Goal: Task Accomplishment & Management: Manage account settings

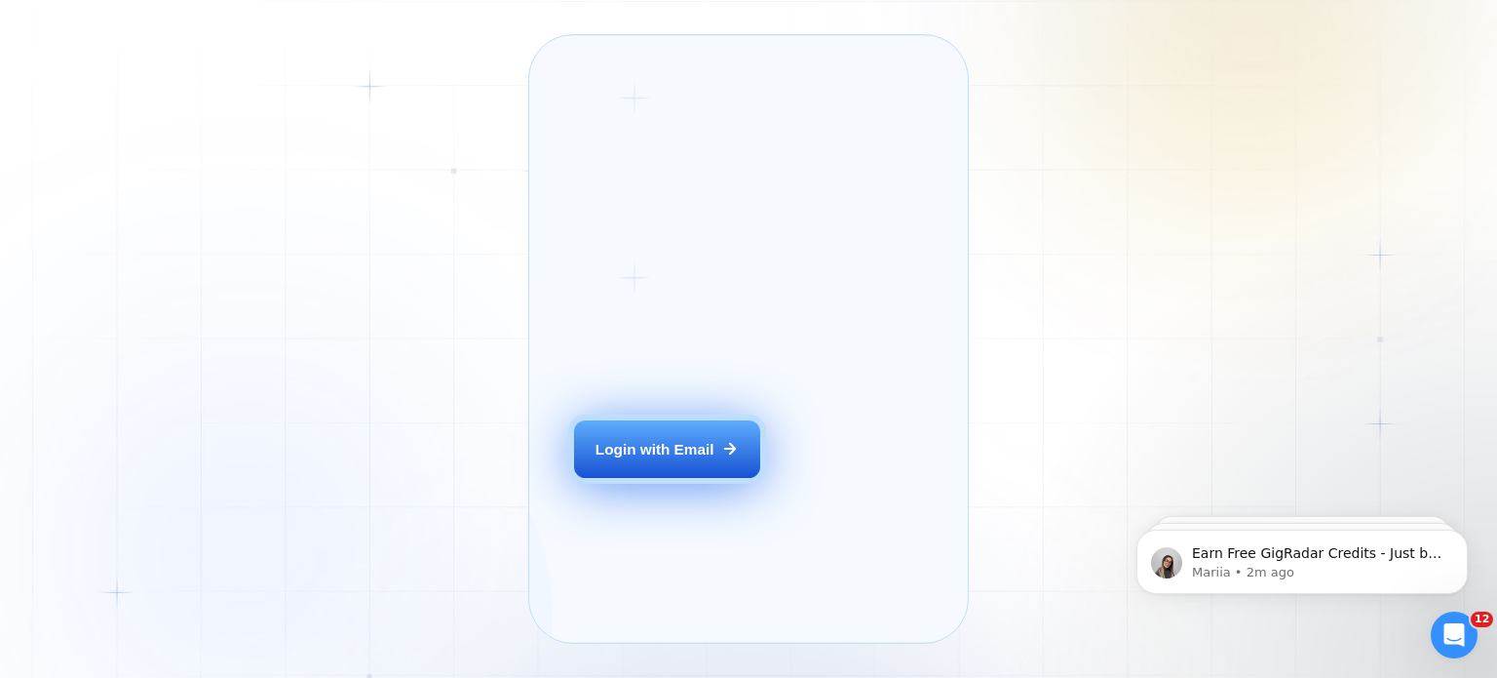
click at [645, 479] on button "Login with Email" at bounding box center [666, 449] width 185 height 58
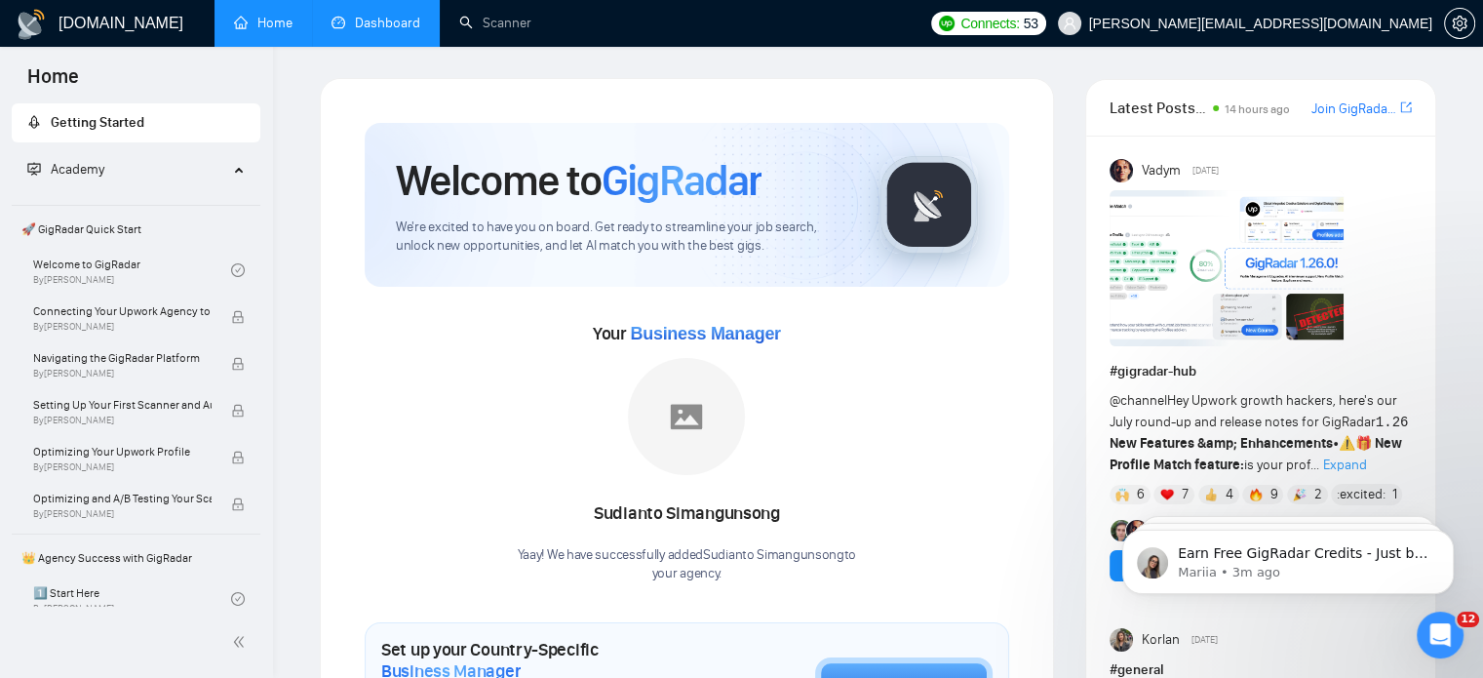
click at [373, 21] on link "Dashboard" at bounding box center [375, 23] width 89 height 17
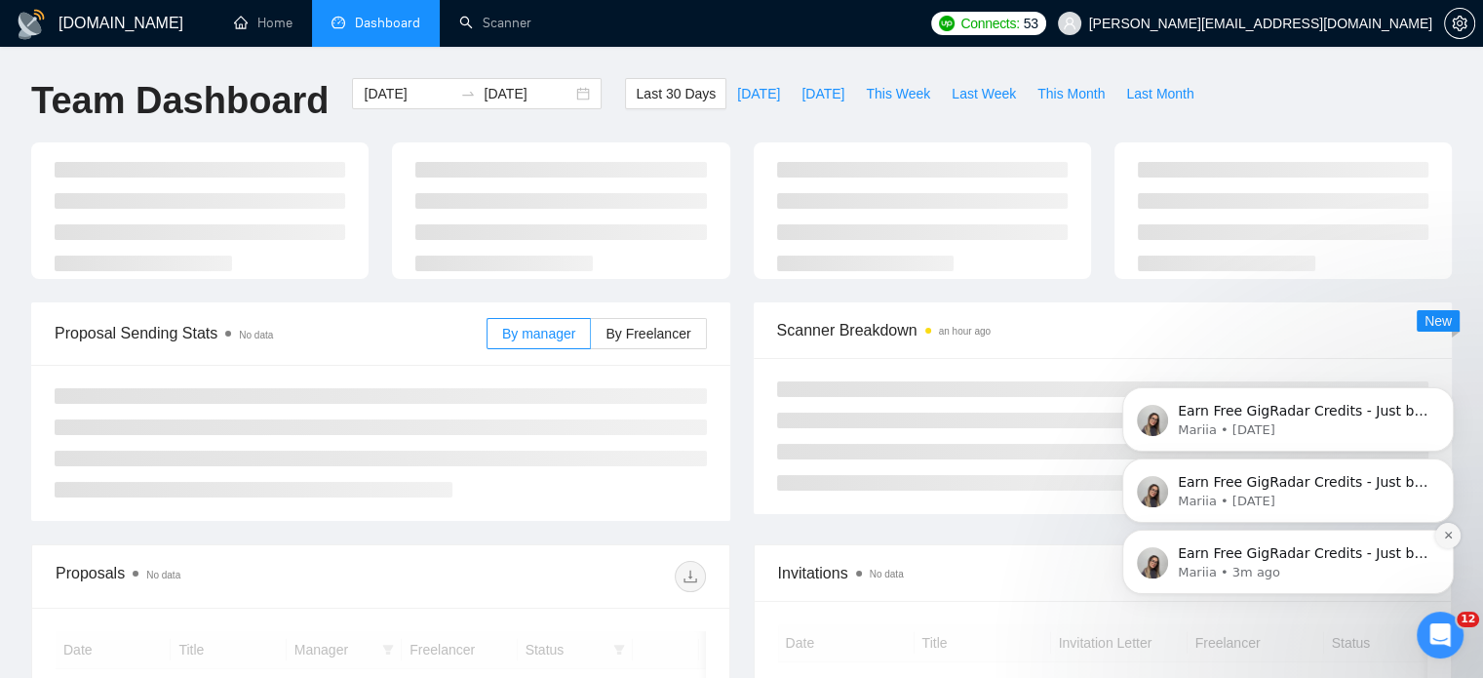
click at [1446, 536] on icon "Dismiss notification" at bounding box center [1447, 534] width 7 height 7
click at [1447, 529] on button "Dismiss notification" at bounding box center [1447, 535] width 25 height 25
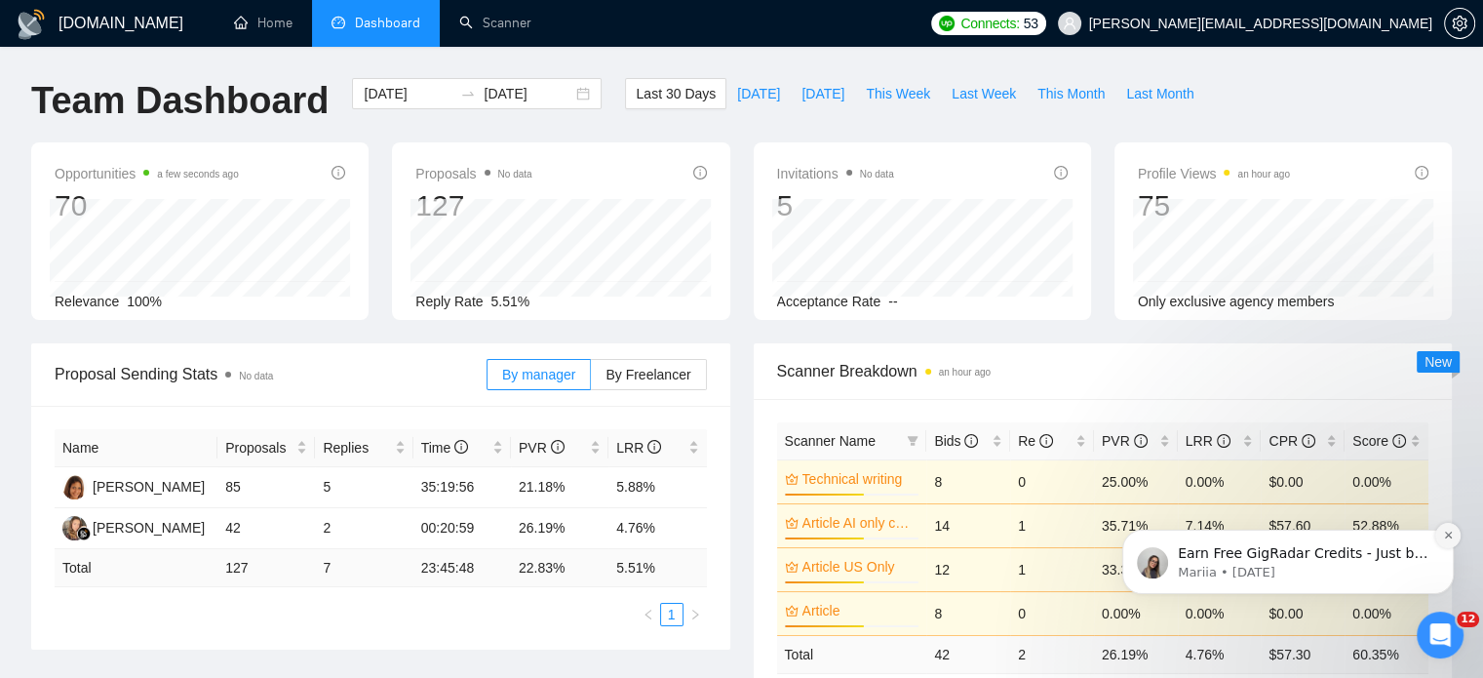
click at [1453, 528] on button "Dismiss notification" at bounding box center [1447, 535] width 25 height 25
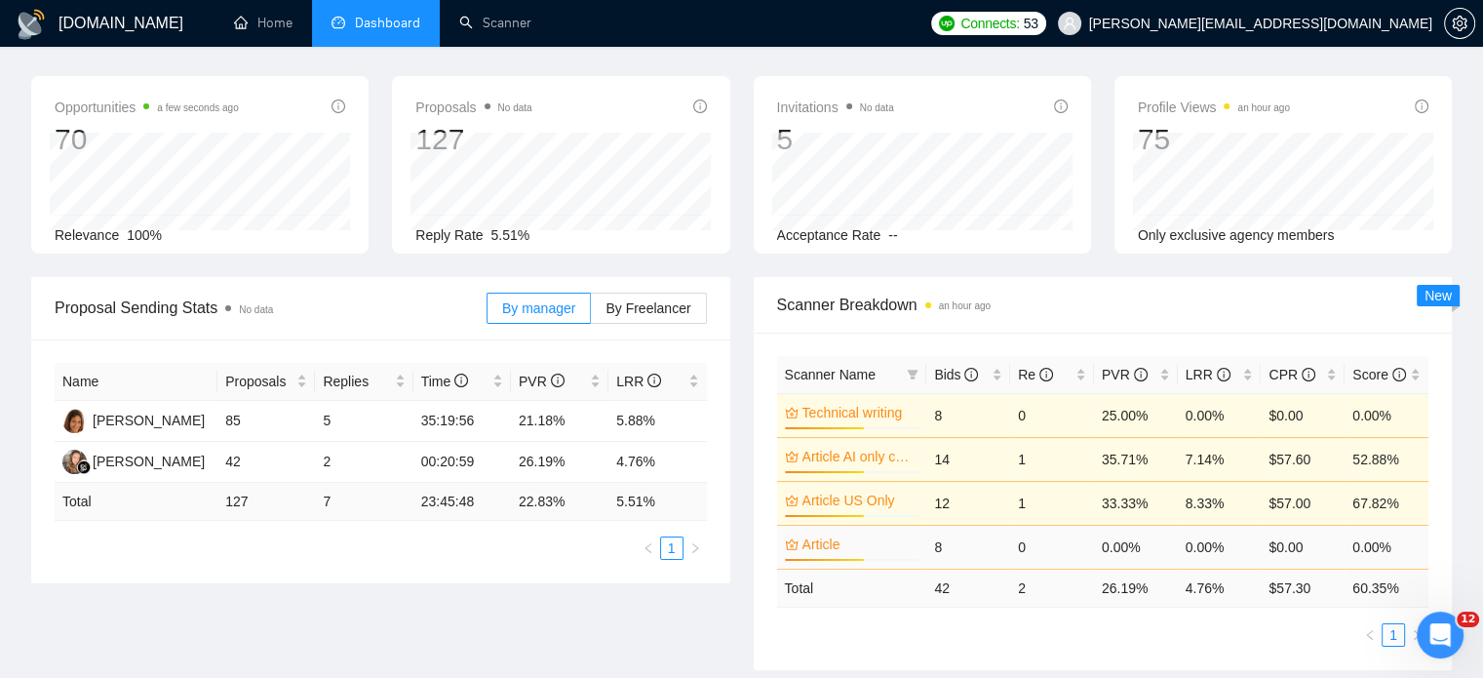
scroll to position [97, 0]
